Goal: Transaction & Acquisition: Book appointment/travel/reservation

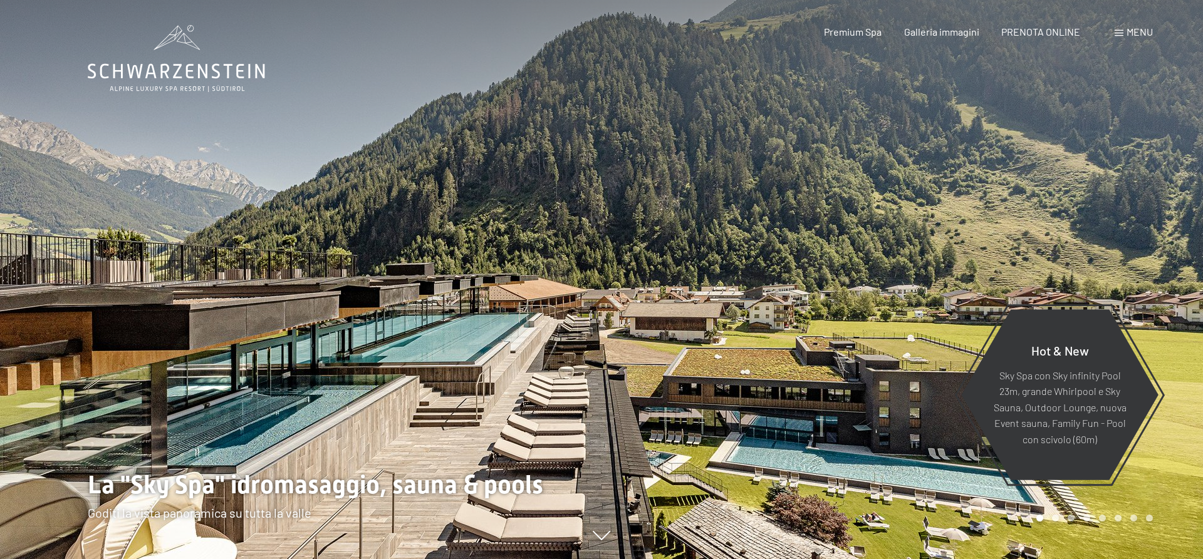
click at [1132, 31] on span "Menu" at bounding box center [1139, 32] width 26 height 12
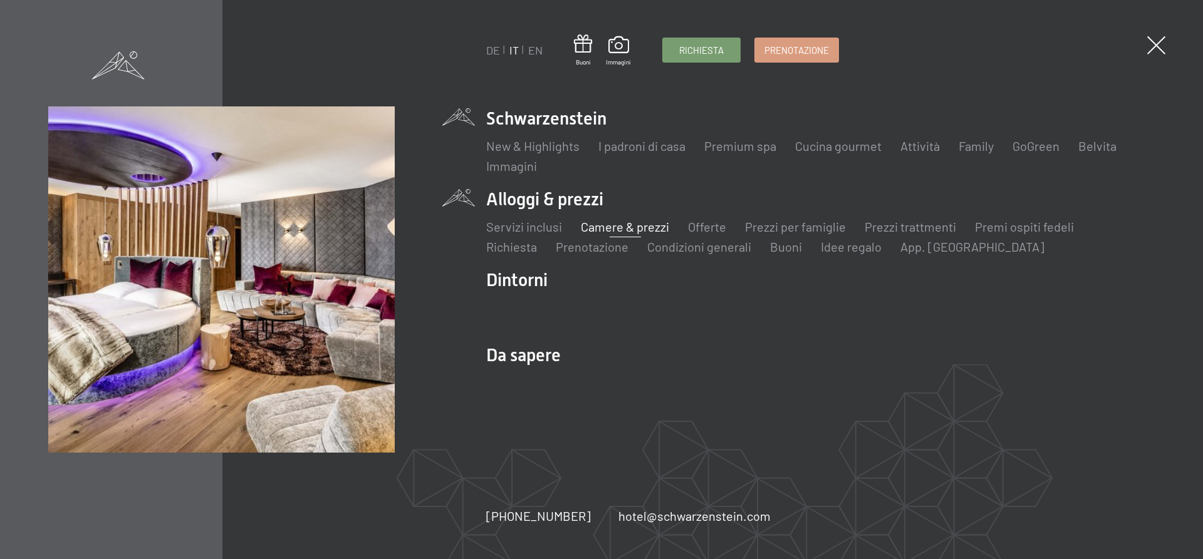
click at [630, 229] on link "Camere & prezzi" at bounding box center [625, 226] width 88 height 15
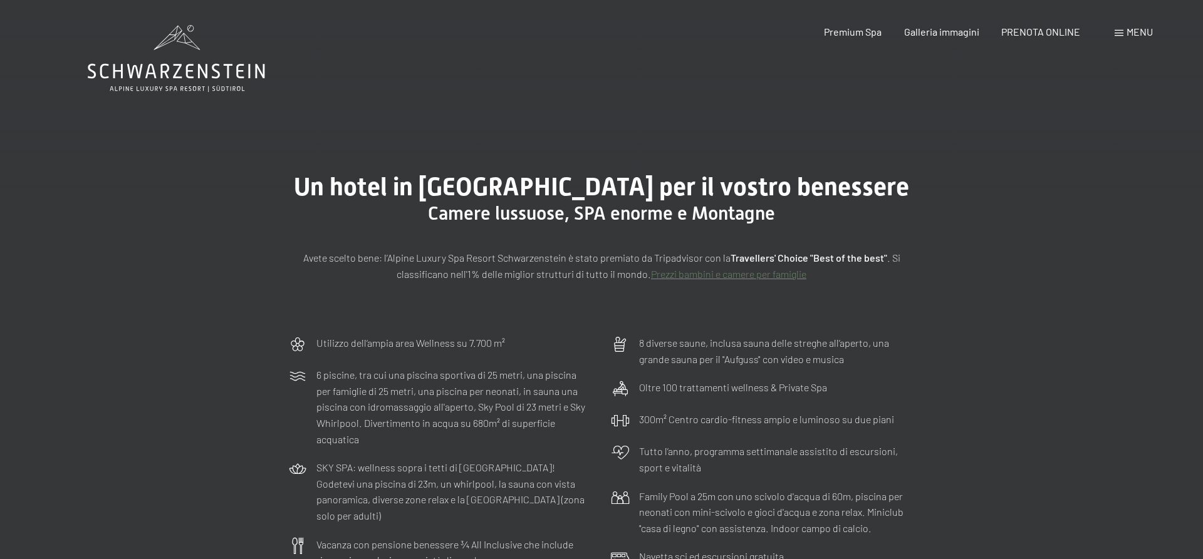
click at [774, 271] on link "Prezzi bambini e camere per famiglie" at bounding box center [728, 274] width 155 height 12
click at [853, 31] on span "Premium Spa" at bounding box center [853, 30] width 58 height 12
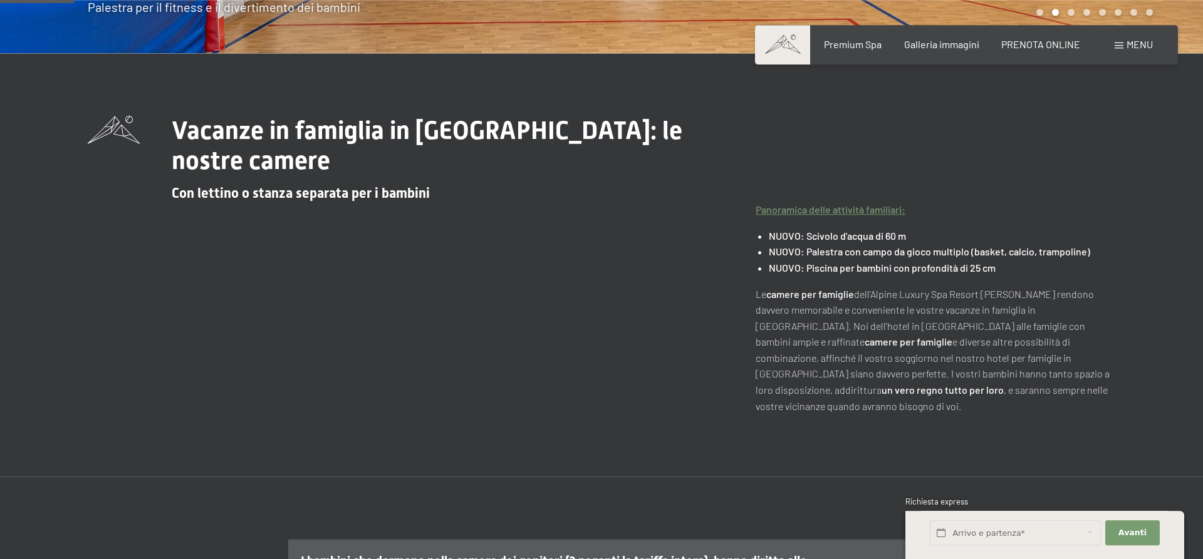
scroll to position [511, 0]
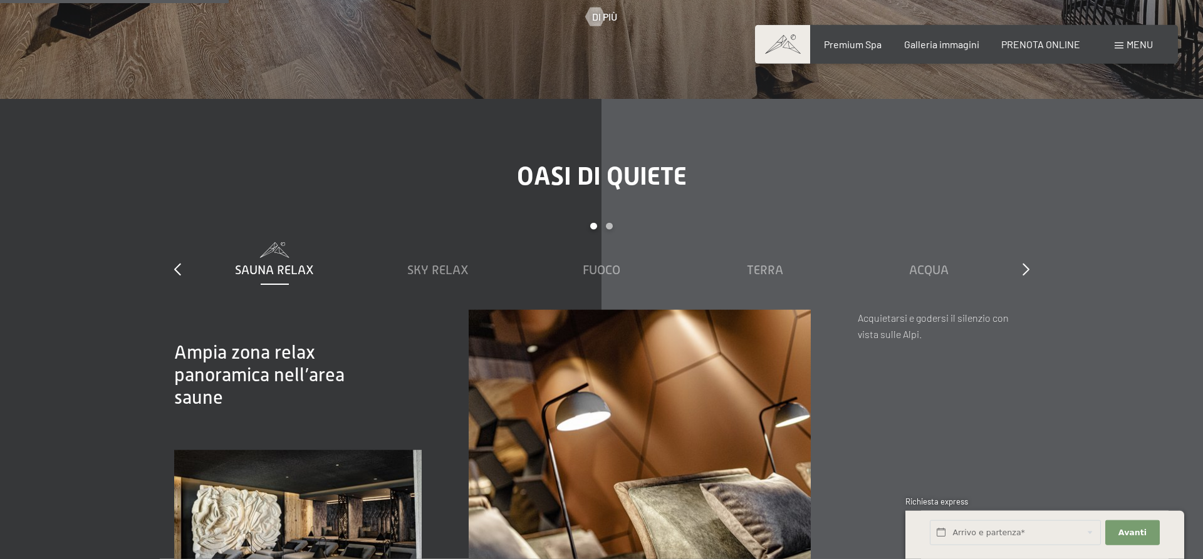
scroll to position [1662, 0]
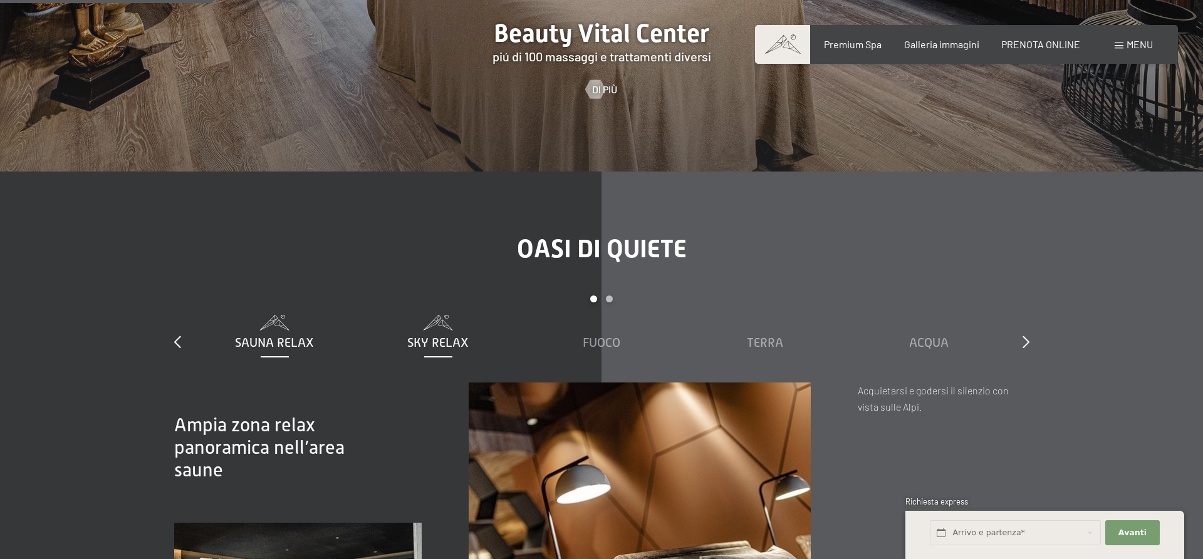
click at [446, 350] on span "Sky Relax" at bounding box center [437, 343] width 61 height 14
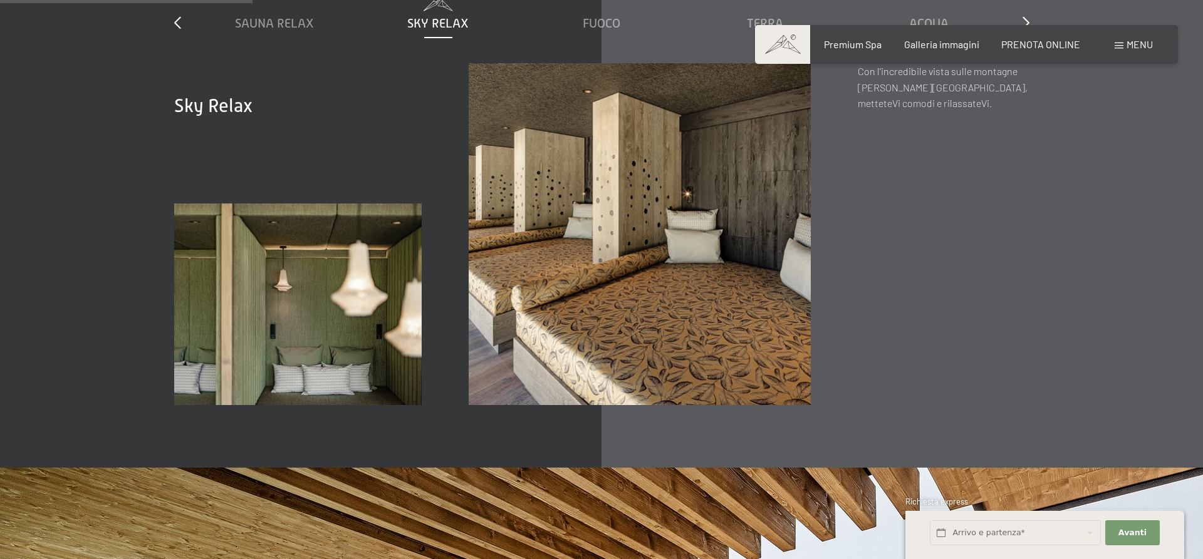
scroll to position [1725, 0]
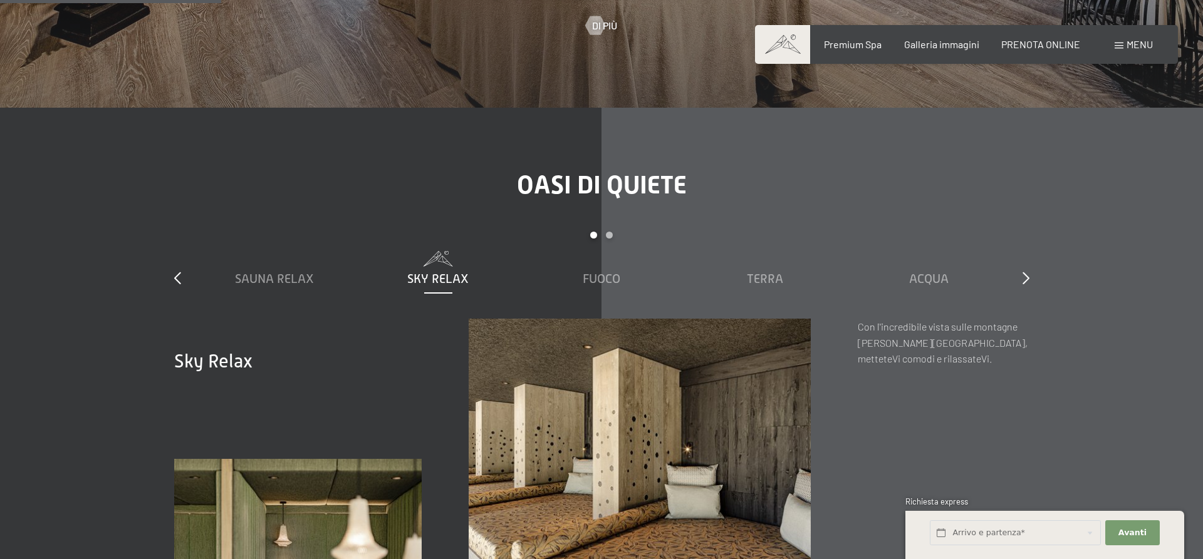
drag, startPoint x: 599, startPoint y: 290, endPoint x: 607, endPoint y: 294, distance: 9.3
click at [598, 286] on span "Fuoco" at bounding box center [602, 279] width 38 height 14
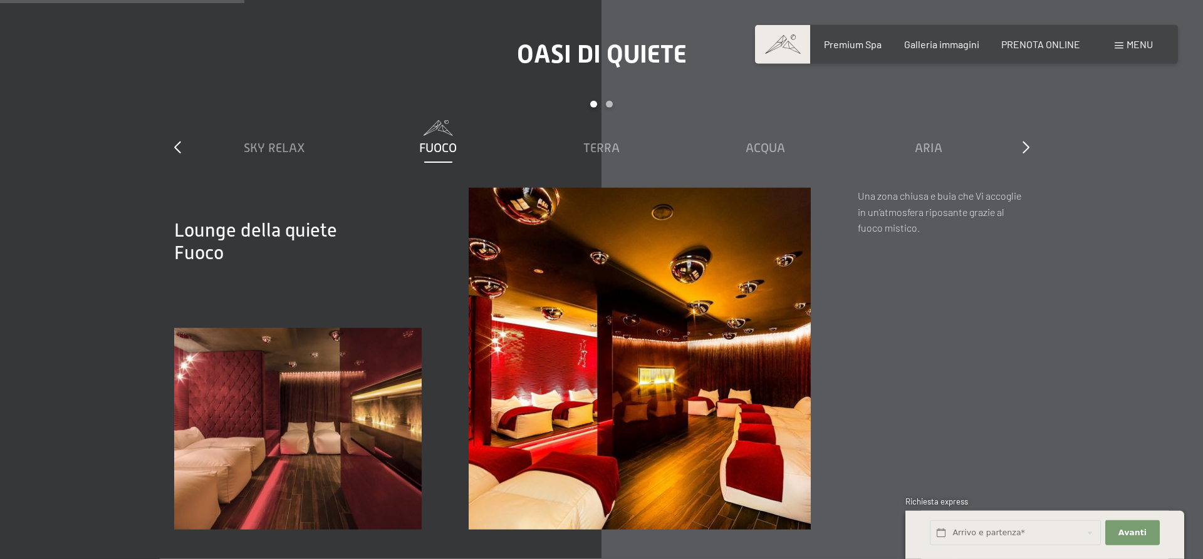
scroll to position [1917, 0]
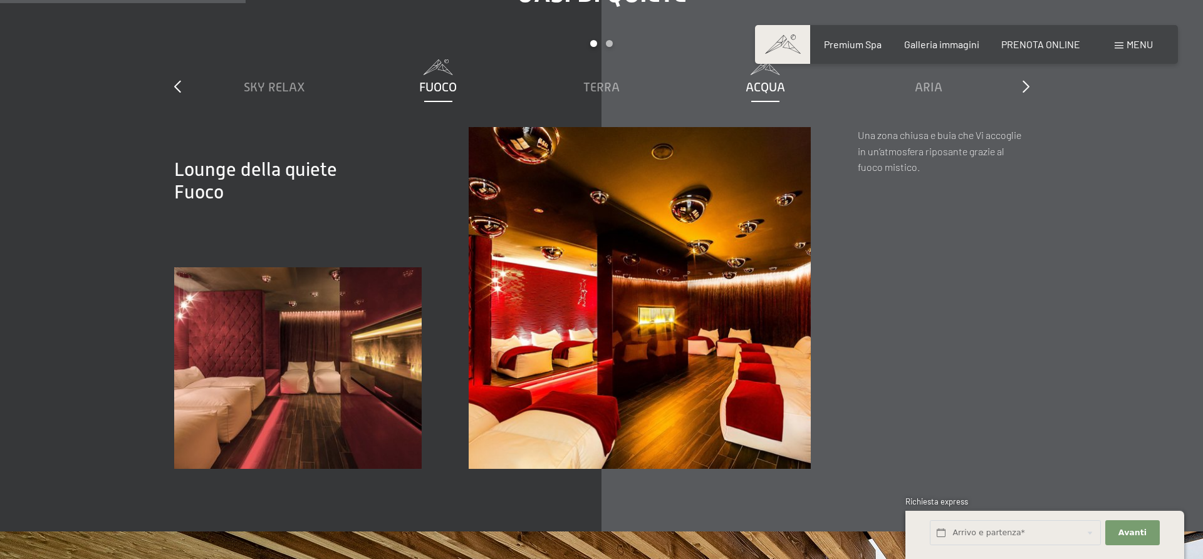
click at [783, 96] on div "Acqua" at bounding box center [765, 87] width 151 height 18
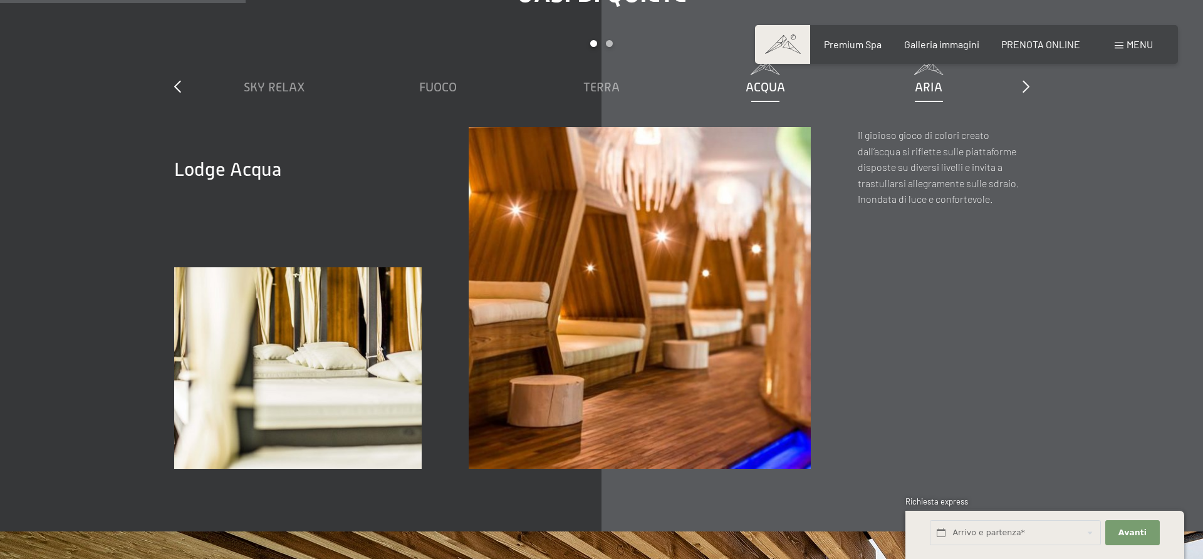
click at [952, 96] on div "Aria" at bounding box center [928, 87] width 151 height 18
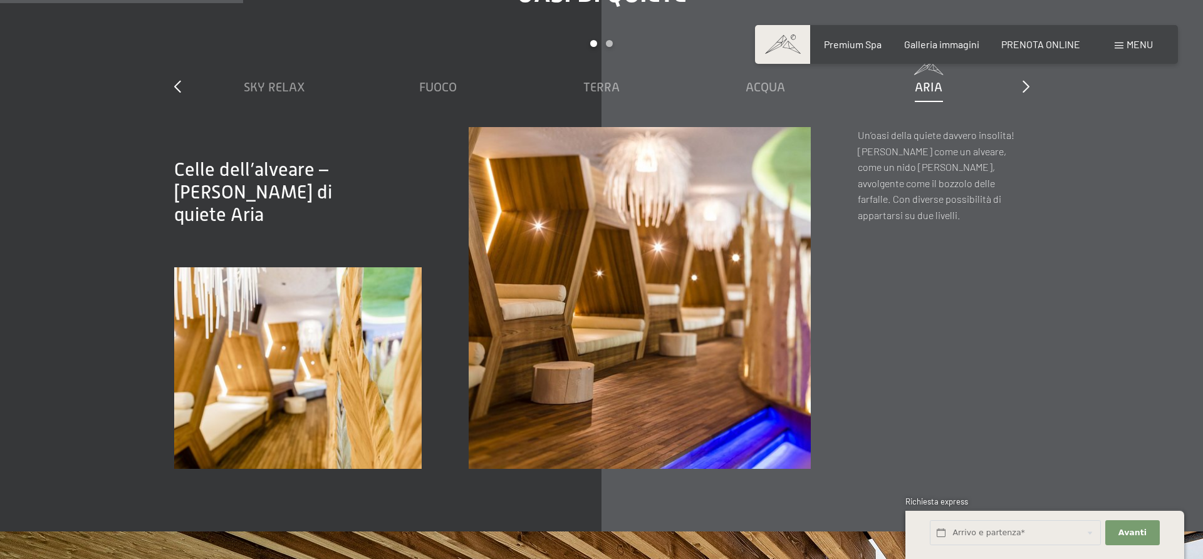
scroll to position [1598, 0]
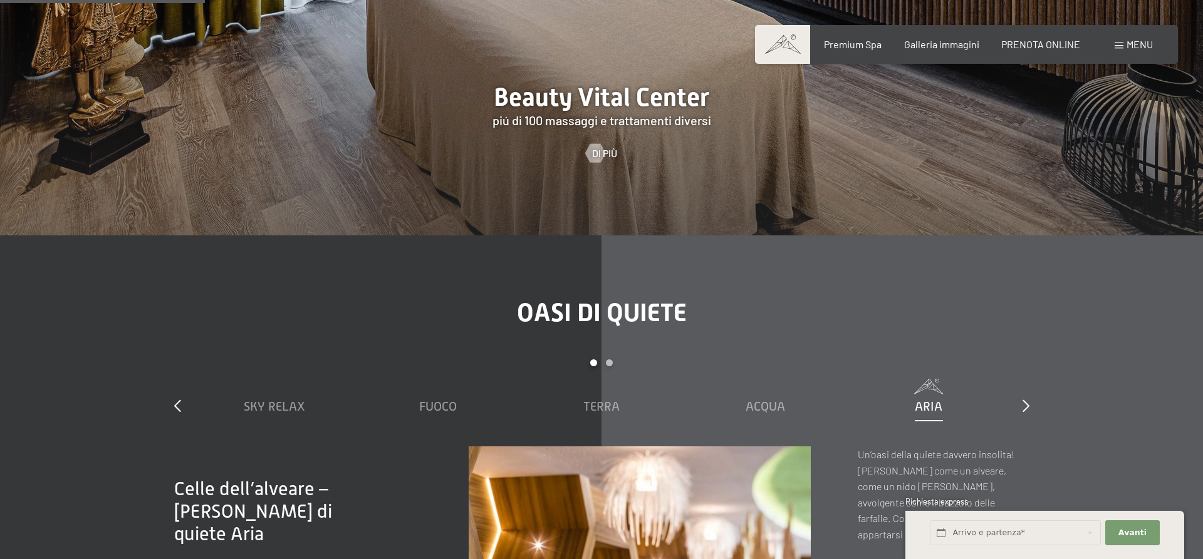
click at [1149, 46] on span "Menu" at bounding box center [1139, 44] width 26 height 12
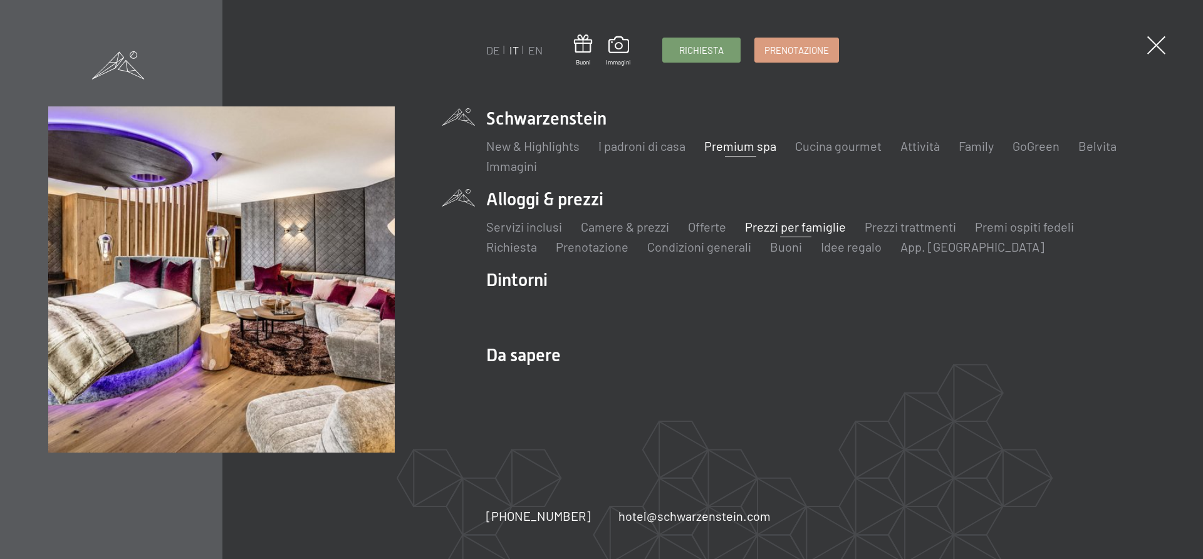
click at [774, 226] on link "Prezzi per famiglie" at bounding box center [795, 226] width 101 height 15
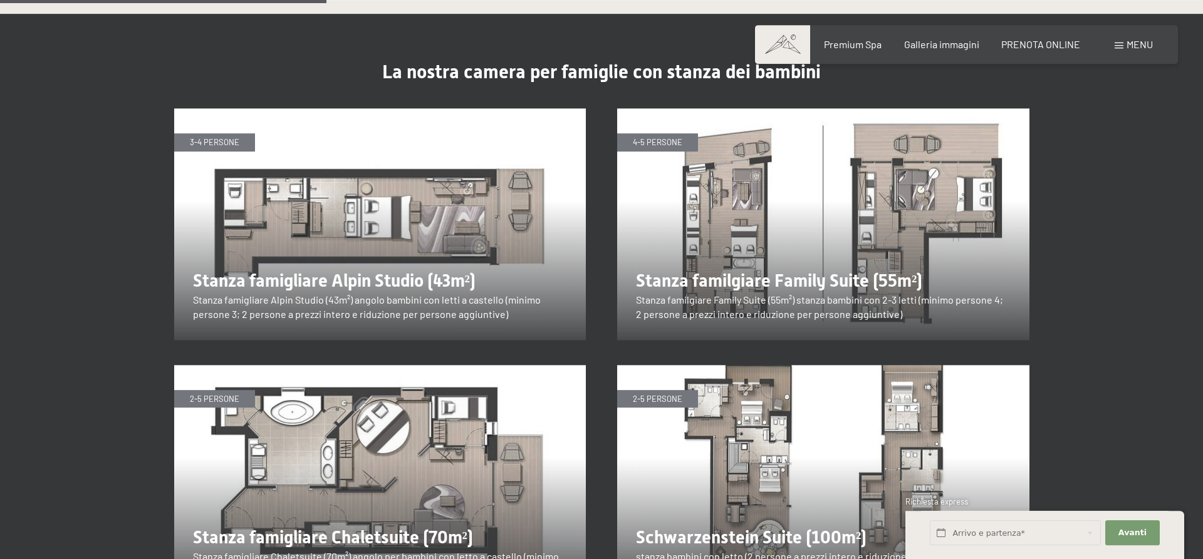
scroll to position [1534, 0]
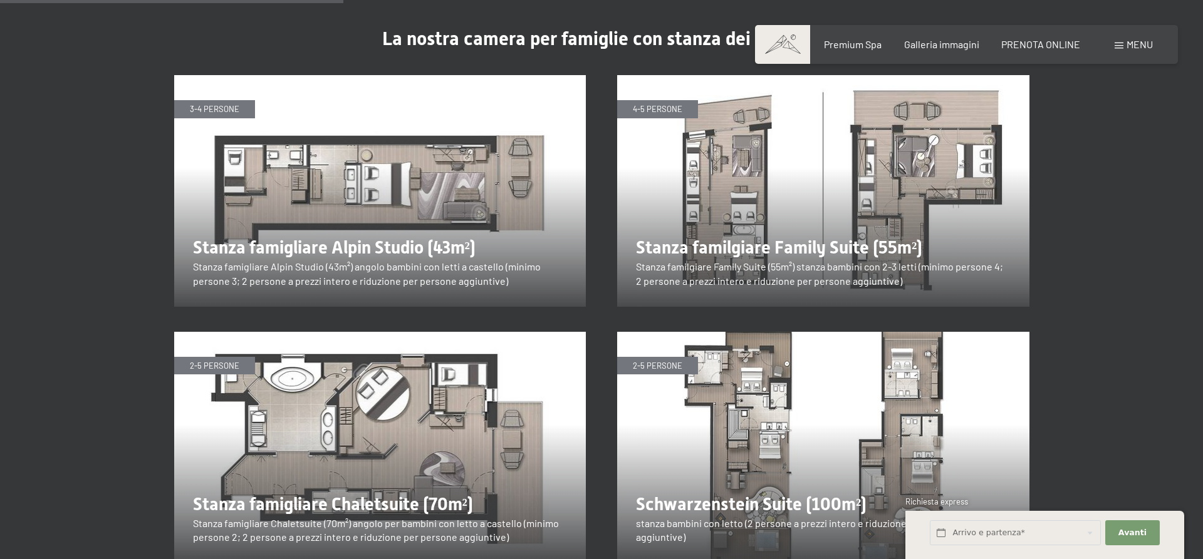
click at [316, 214] on img at bounding box center [380, 191] width 412 height 232
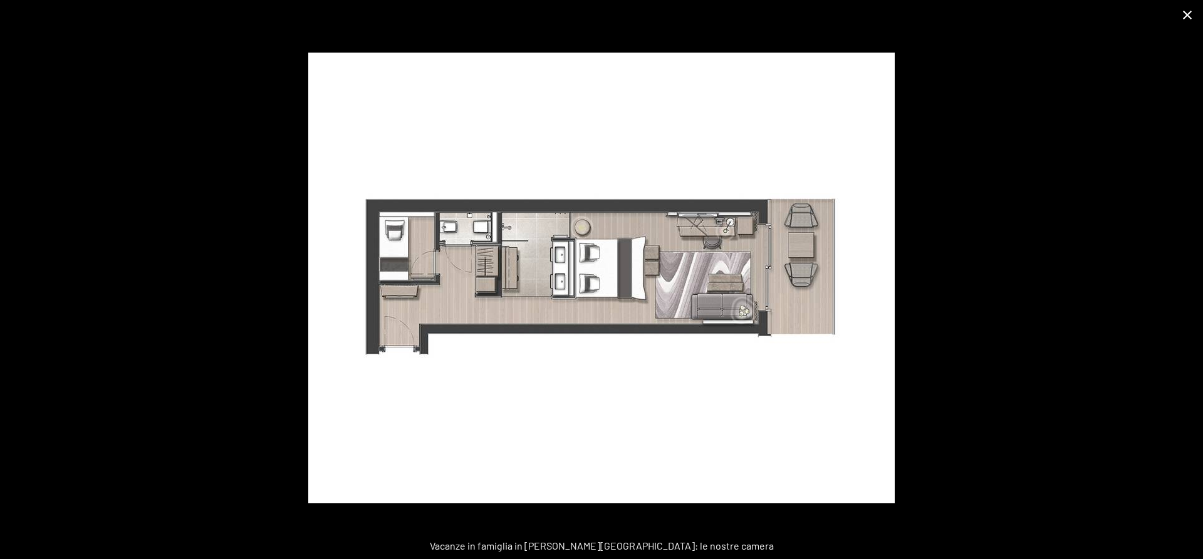
click at [1190, 15] on button "Close gallery" at bounding box center [1187, 14] width 31 height 29
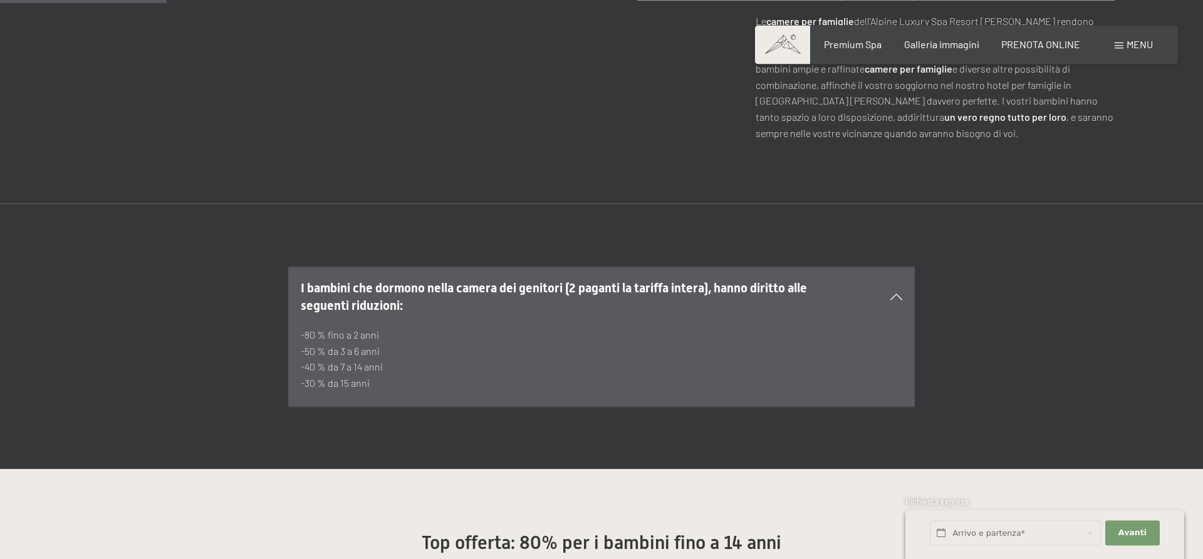
scroll to position [639, 0]
click at [1138, 48] on span "Menu" at bounding box center [1139, 44] width 26 height 12
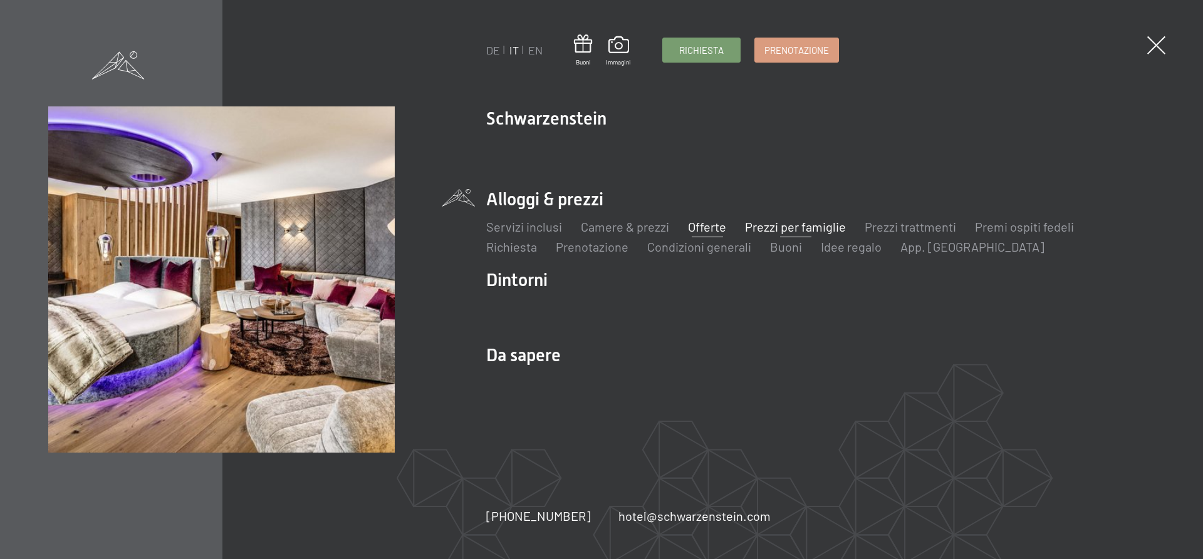
click at [700, 229] on link "Offerte" at bounding box center [707, 226] width 38 height 15
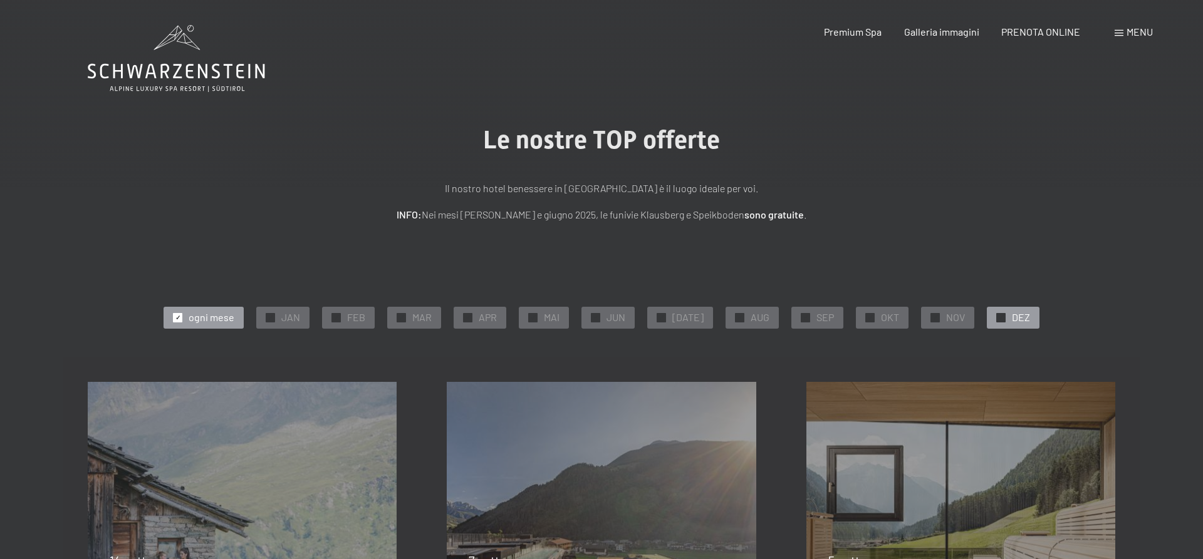
click at [994, 312] on div "✓ DEZ" at bounding box center [1013, 317] width 53 height 21
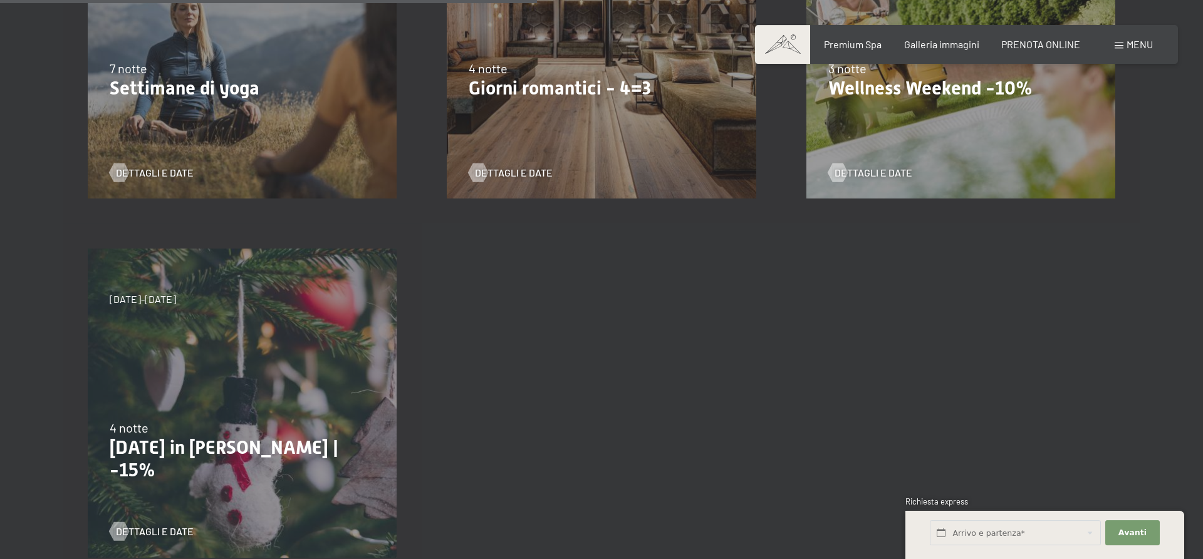
scroll to position [895, 0]
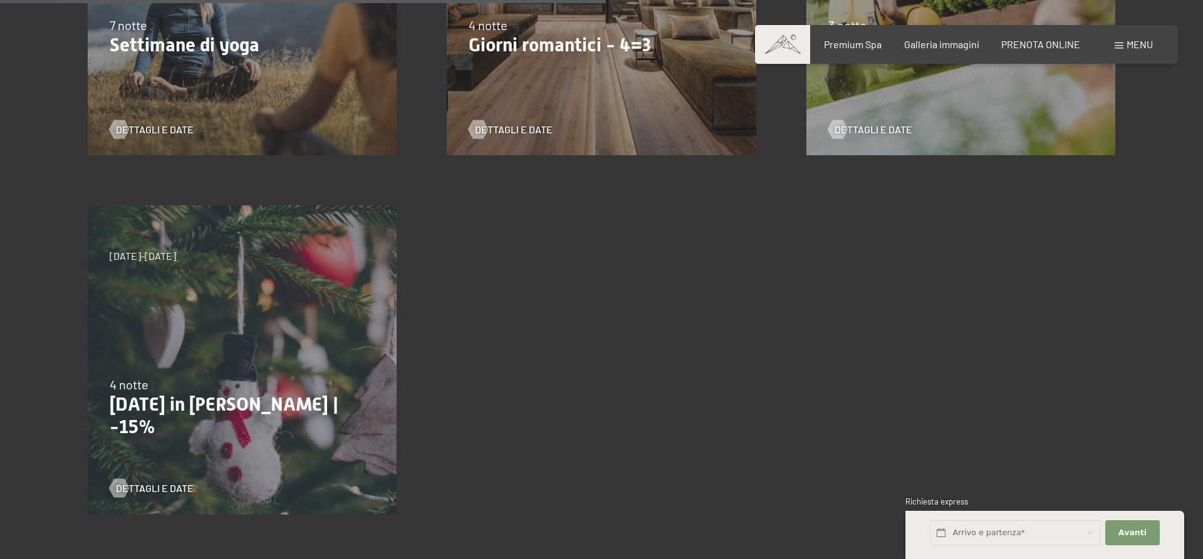
click at [240, 384] on div "4 notte" at bounding box center [242, 385] width 265 height 18
click at [146, 490] on span "Dettagli e Date" at bounding box center [167, 489] width 78 height 14
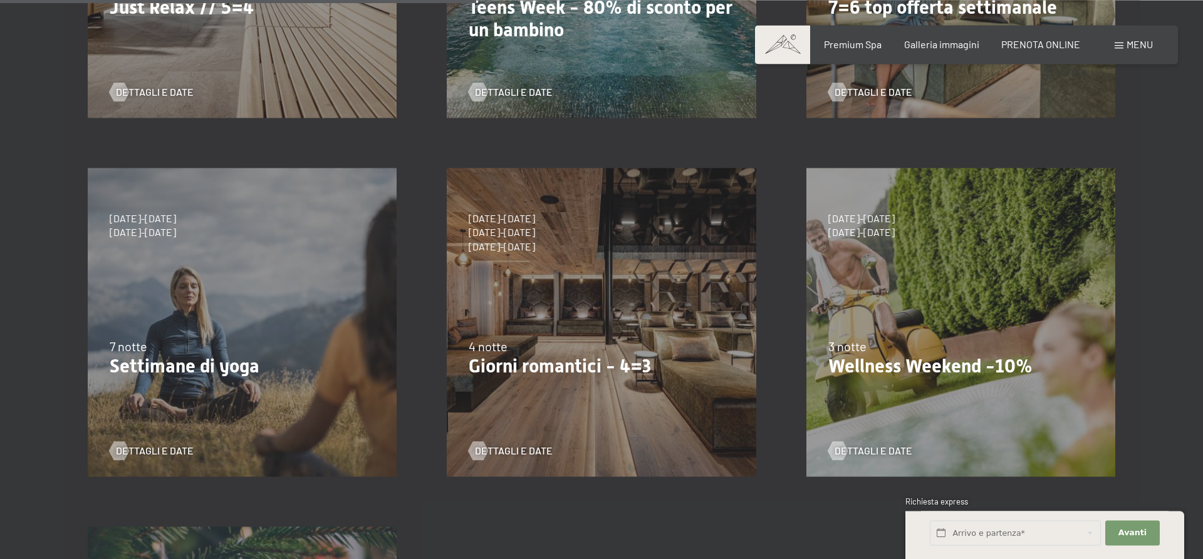
scroll to position [511, 0]
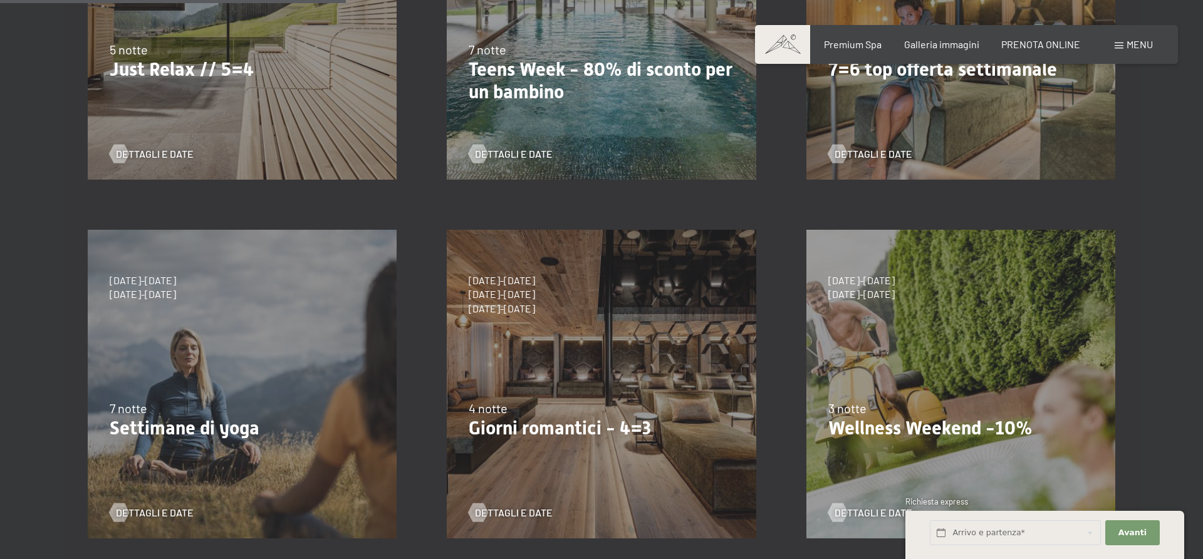
click at [242, 70] on p "Just Relax // 5=4" at bounding box center [242, 69] width 265 height 23
click at [154, 145] on div "Dettagli e Date" at bounding box center [238, 144] width 256 height 33
click at [123, 146] on div at bounding box center [118, 153] width 11 height 19
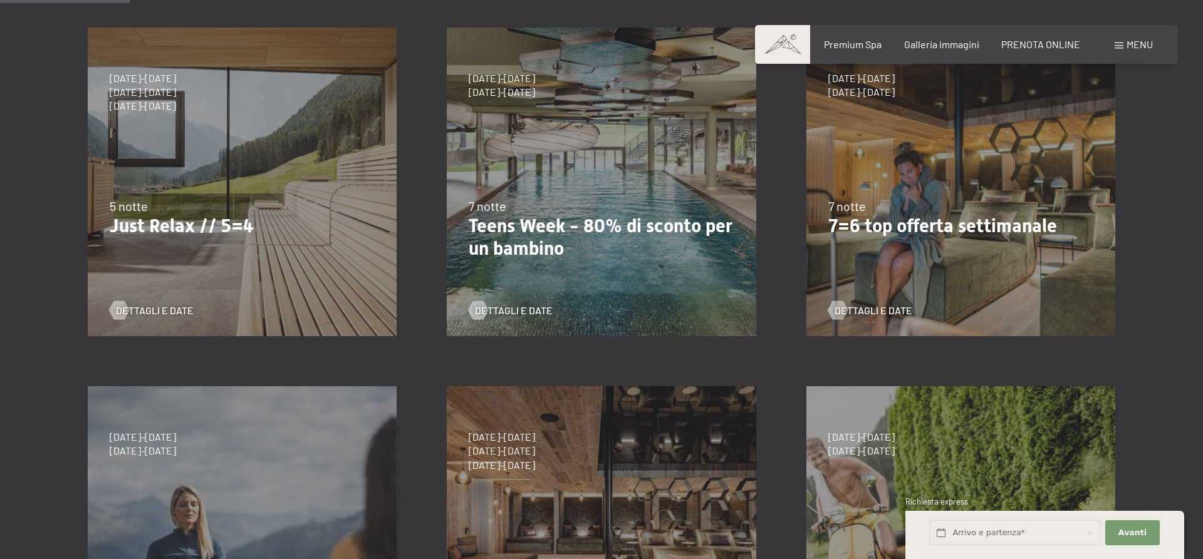
scroll to position [192, 0]
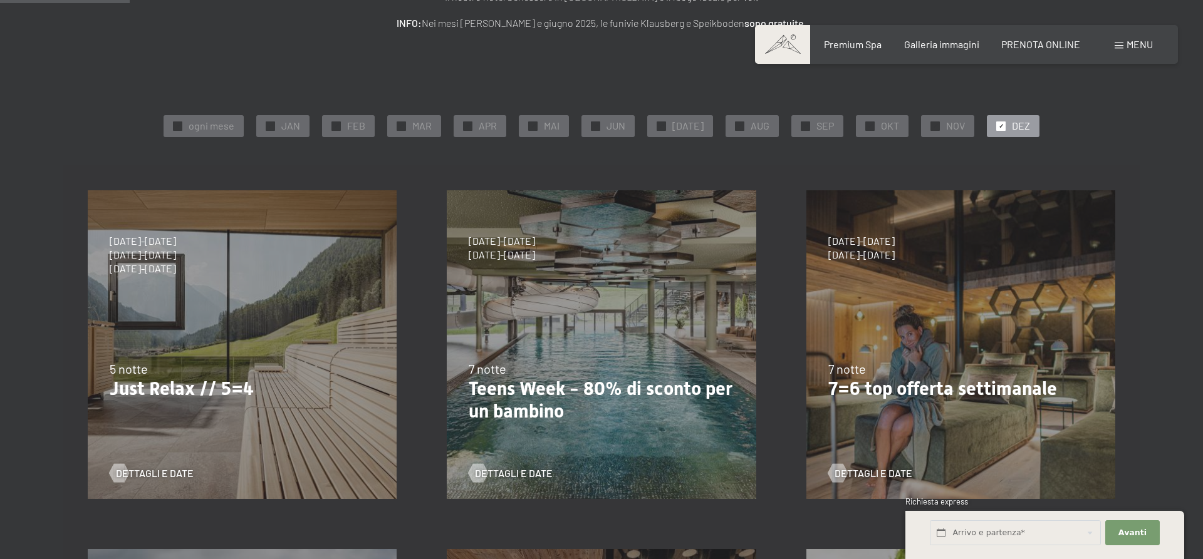
drag, startPoint x: 509, startPoint y: 263, endPoint x: 552, endPoint y: 346, distance: 93.3
click at [509, 261] on div "27/9/2025-21/12/2025 10/1/2026-18/1/2026 31/1/2026-15/2/2026 7/3/2026-29/3/2026…" at bounding box center [601, 344] width 359 height 359
click at [526, 467] on span "Dettagli e Date" at bounding box center [526, 474] width 78 height 14
click at [528, 476] on span "Dettagli e Date" at bounding box center [526, 474] width 78 height 14
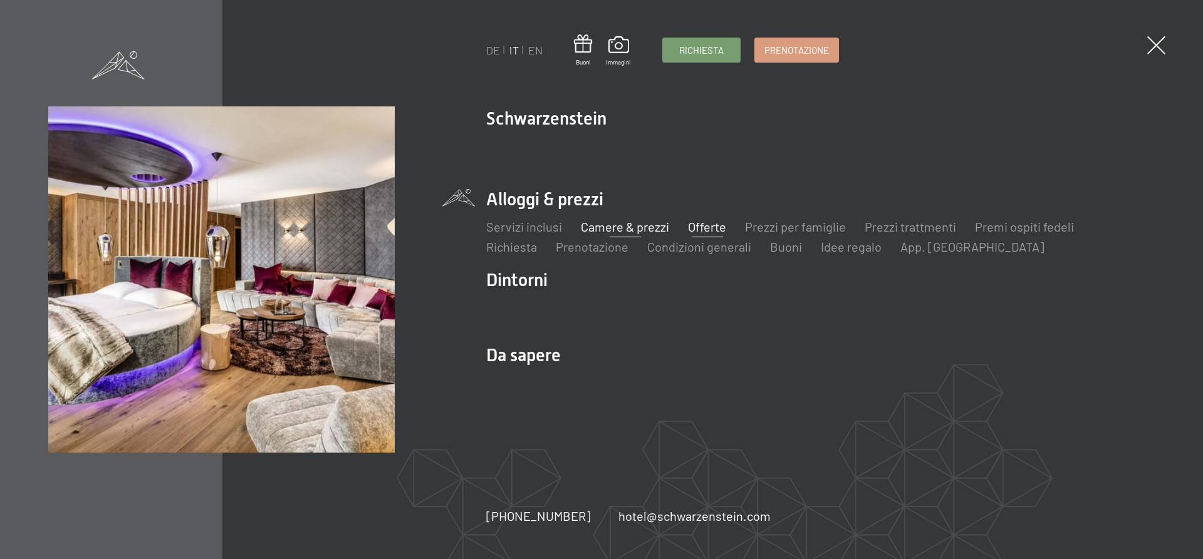
click at [623, 224] on link "Camere & prezzi" at bounding box center [625, 226] width 88 height 15
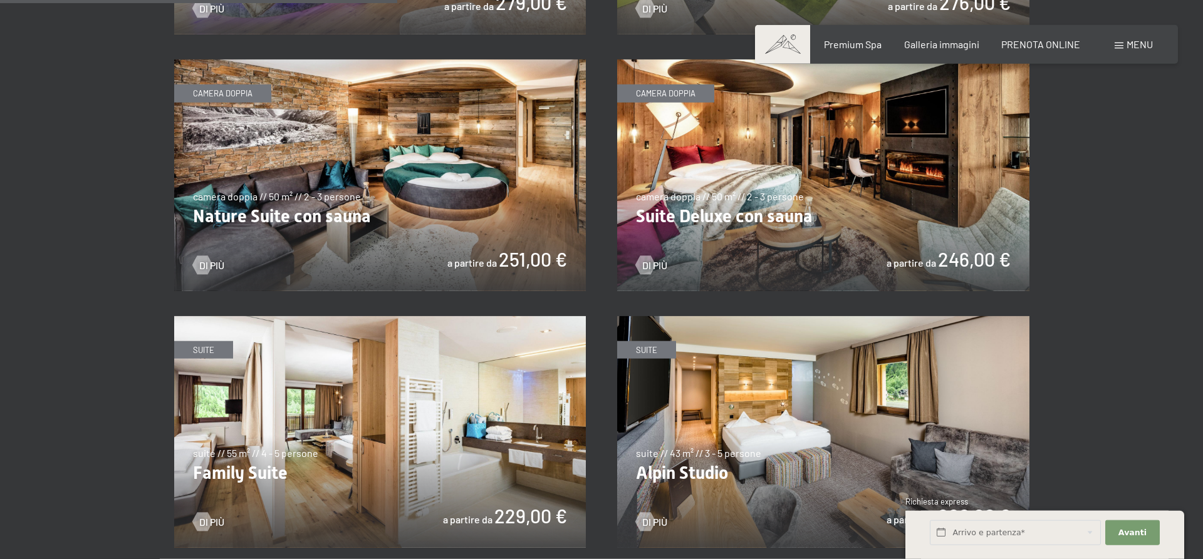
scroll to position [1022, 0]
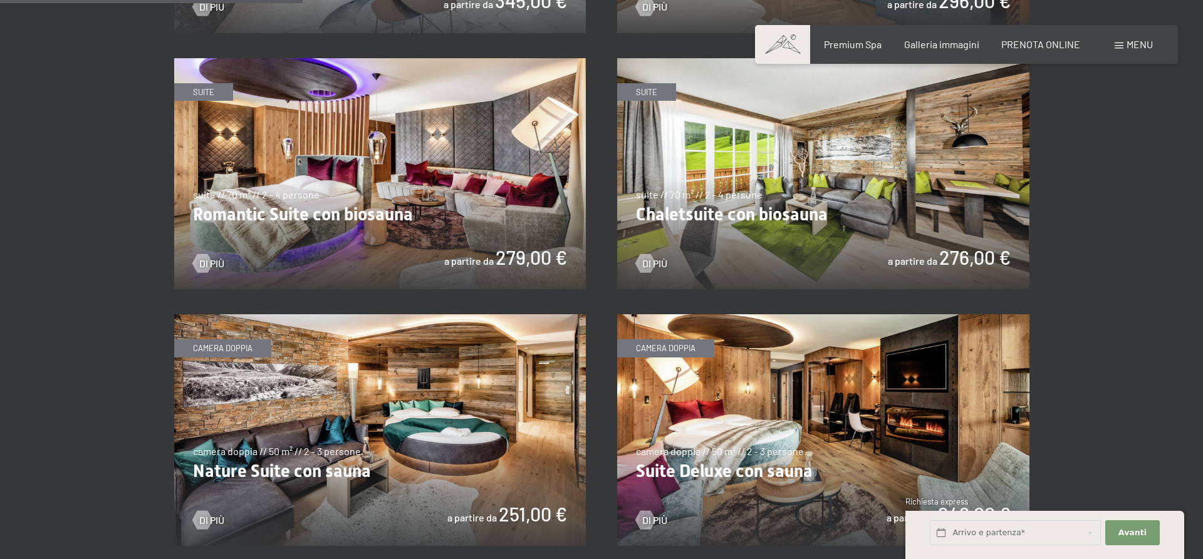
click at [799, 200] on img at bounding box center [823, 174] width 412 height 232
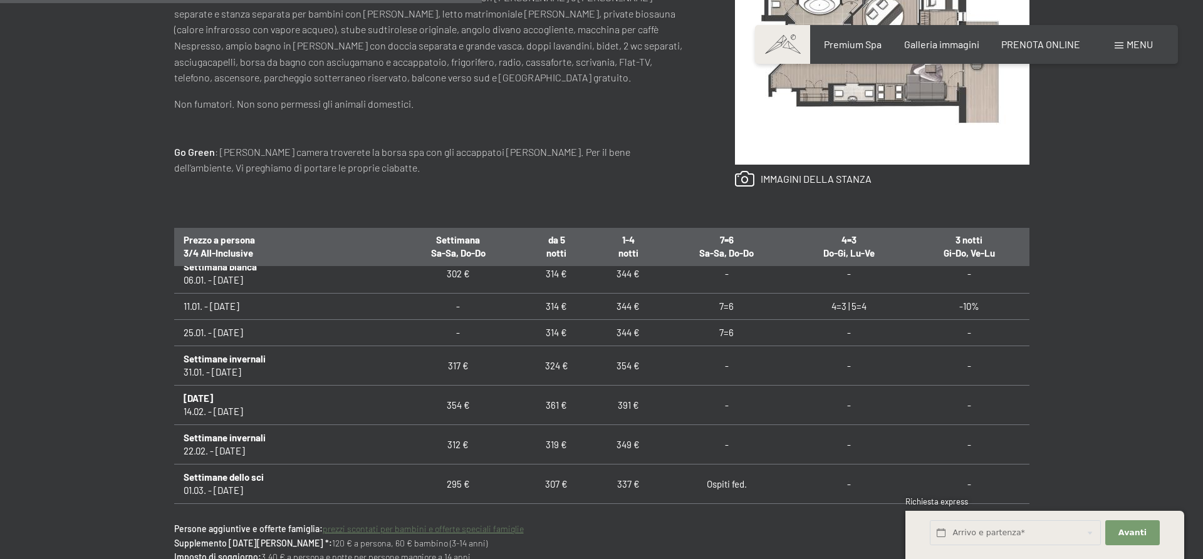
scroll to position [361, 0]
